Goal: Obtain resource: Download file/media

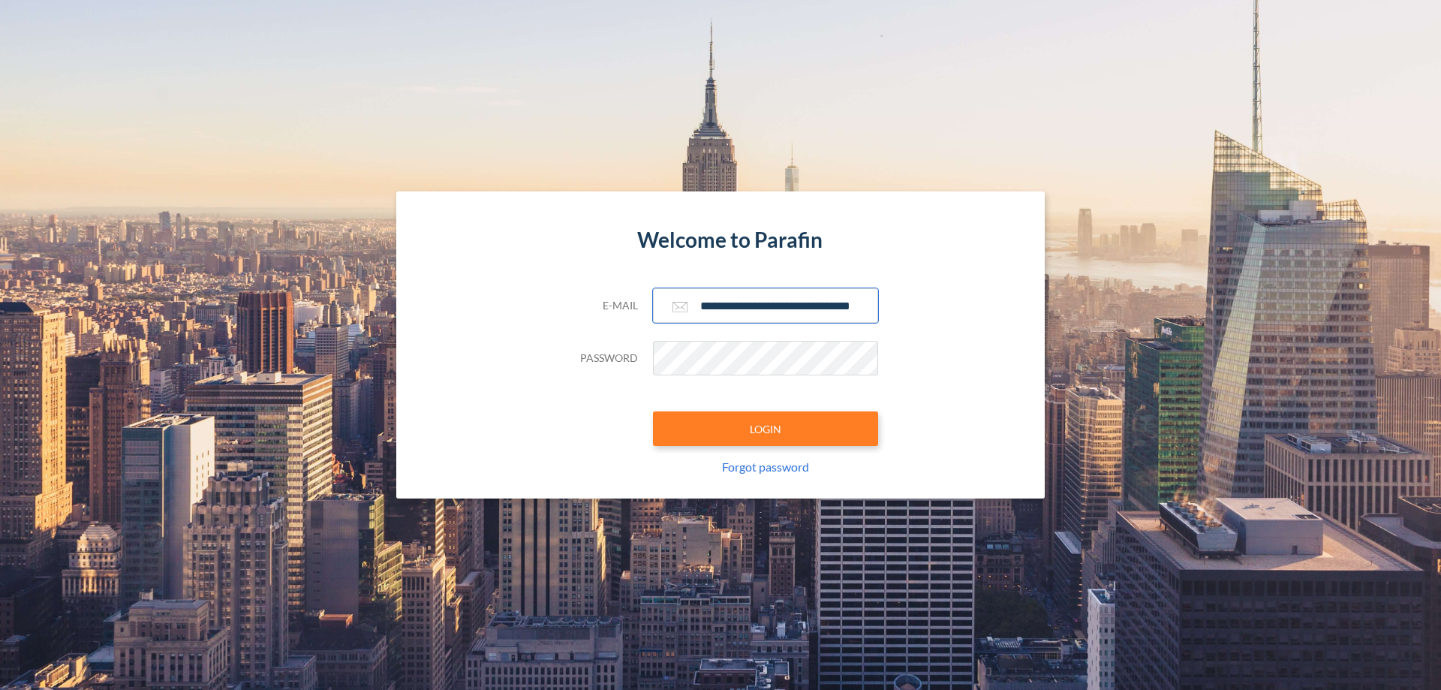
type input "**********"
click at [766, 429] on button "LOGIN" at bounding box center [765, 428] width 225 height 35
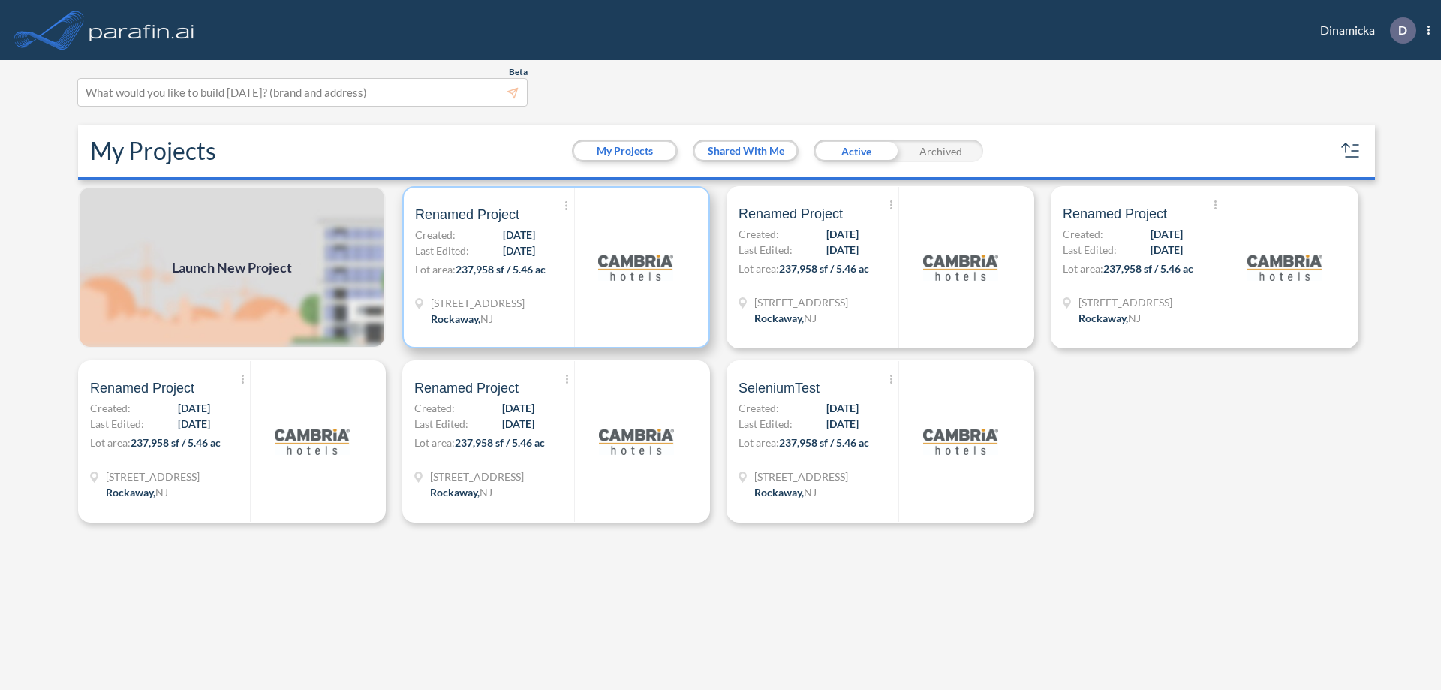
scroll to position [4, 0]
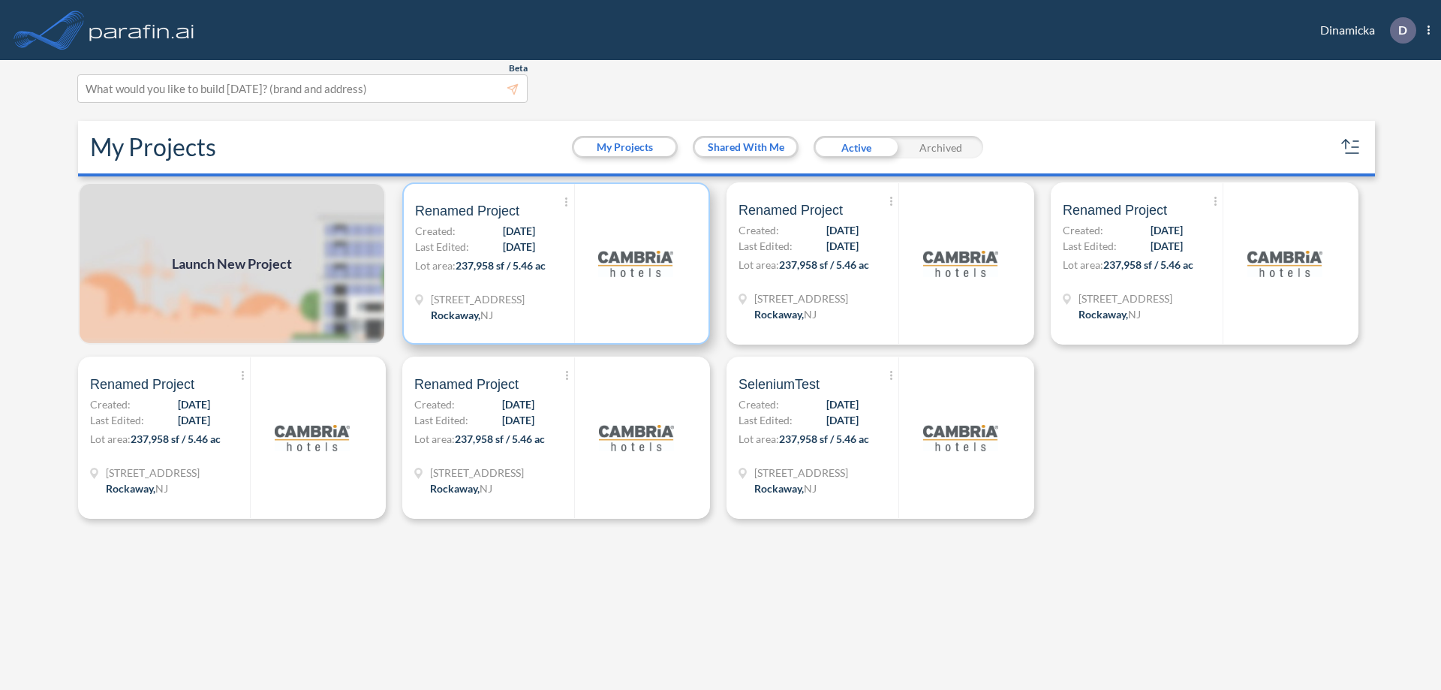
click at [556, 264] on p "Lot area: 237,958 sf / 5.46 ac" at bounding box center [494, 269] width 159 height 22
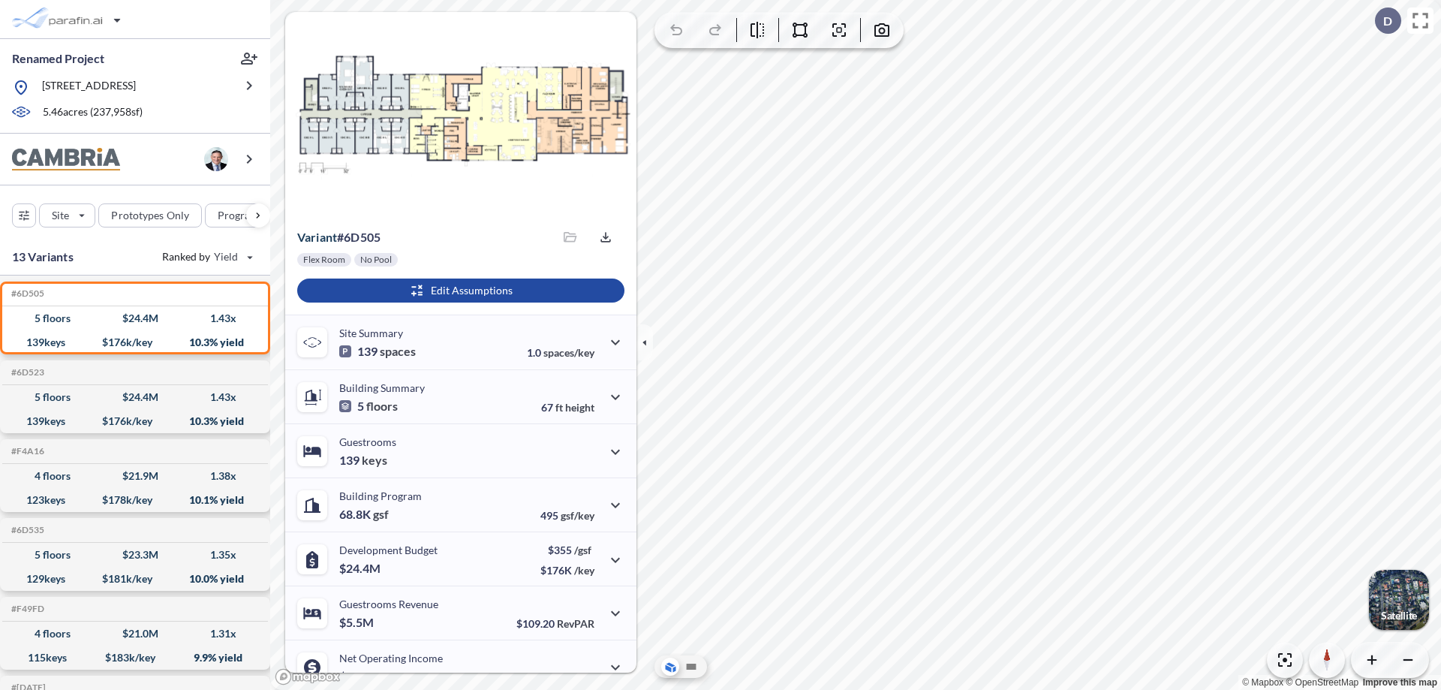
scroll to position [76, 0]
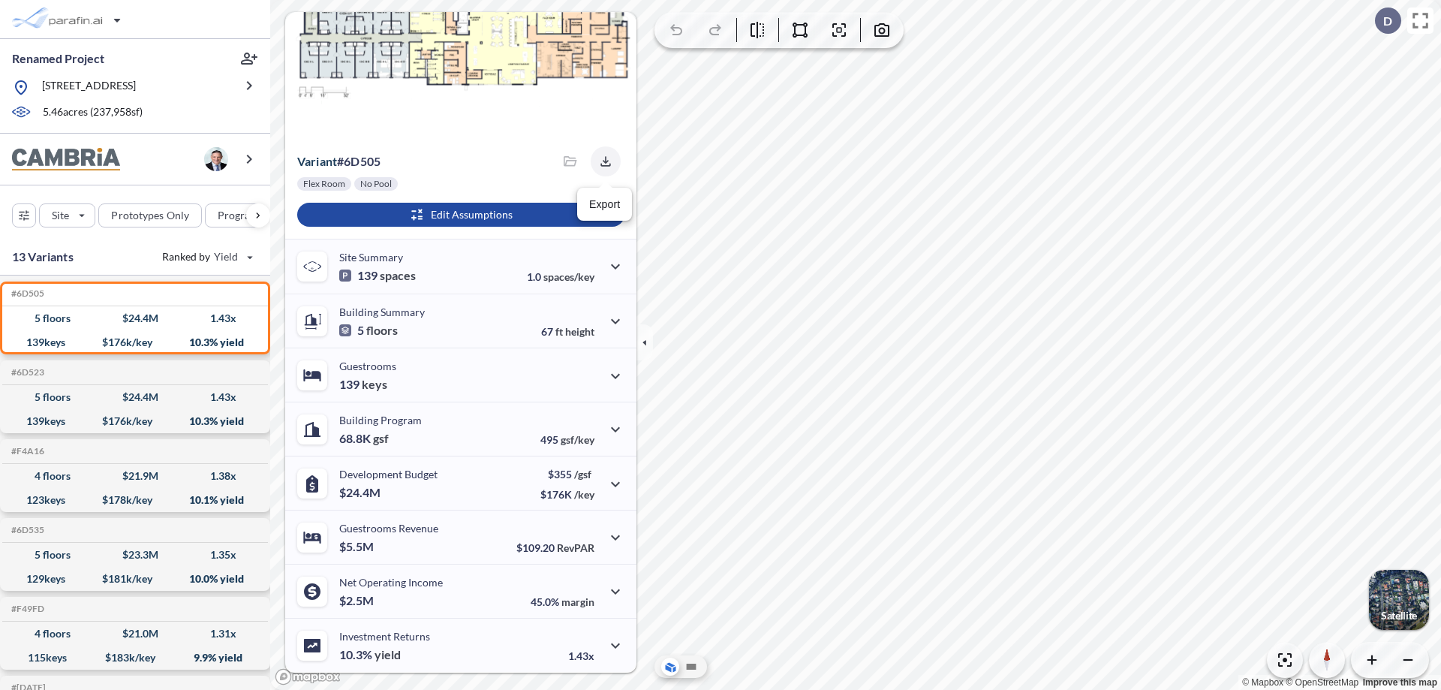
click at [601, 161] on icon "button" at bounding box center [606, 161] width 10 height 10
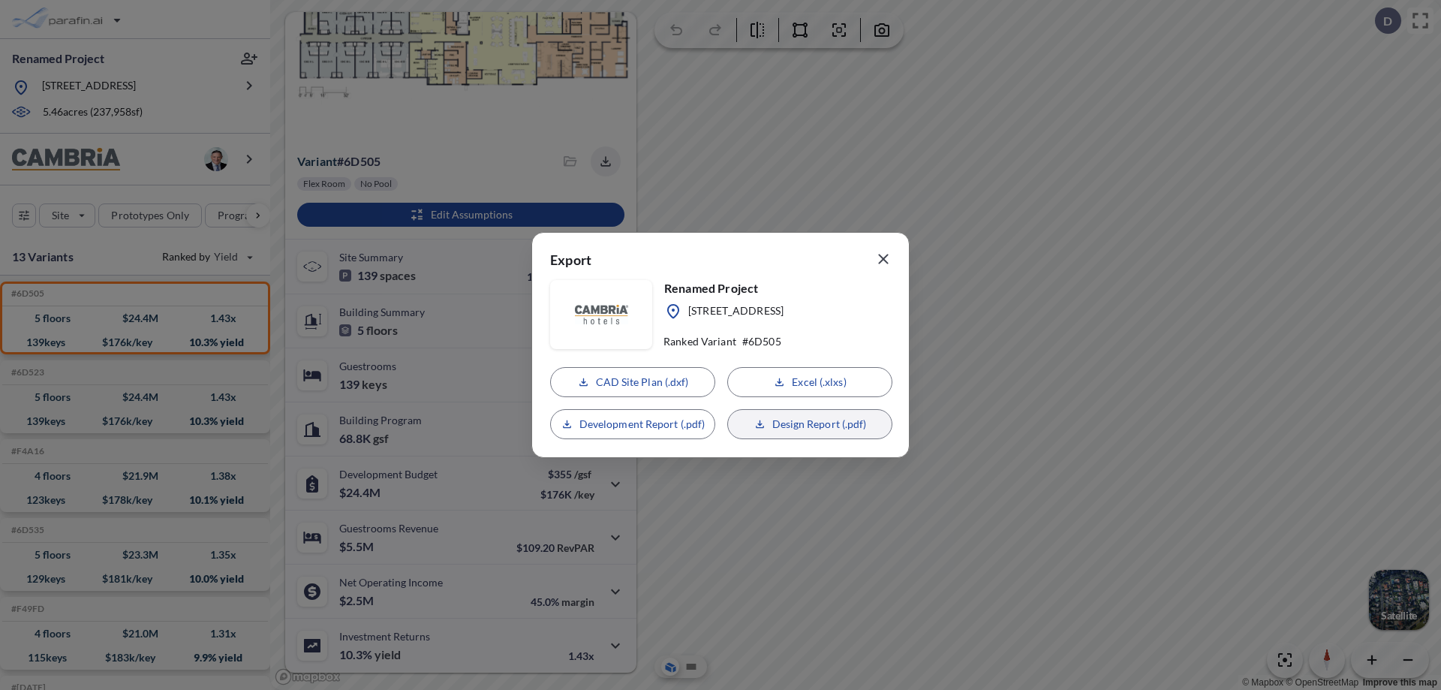
click at [810, 424] on p "Design Report (.pdf)" at bounding box center [820, 424] width 95 height 15
